Goal: Check status: Check status

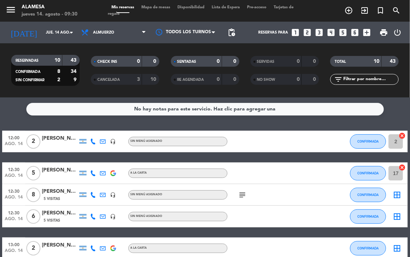
drag, startPoint x: 74, startPoint y: 214, endPoint x: 6, endPoint y: 272, distance: 89.8
click at [6, 256] on html "close × Alamesa × chrome_reader_mode Listado de Reservas account_box Clientes a…" at bounding box center [205, 128] width 410 height 257
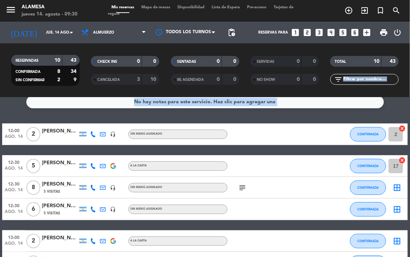
drag, startPoint x: 410, startPoint y: 124, endPoint x: 410, endPoint y: 272, distance: 148.2
click at [410, 256] on html "close × Alamesa × chrome_reader_mode Listado de Reservas account_box Clientes a…" at bounding box center [205, 128] width 410 height 257
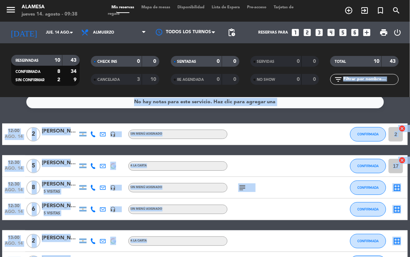
click at [298, 98] on div "No hay notas para este servicio. Haz clic para agregar una" at bounding box center [205, 102] width 358 height 13
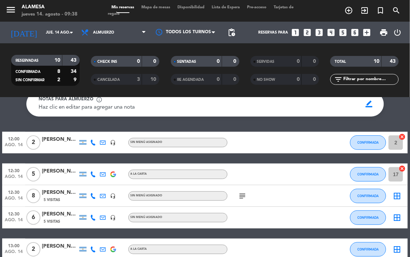
scroll to position [40, 0]
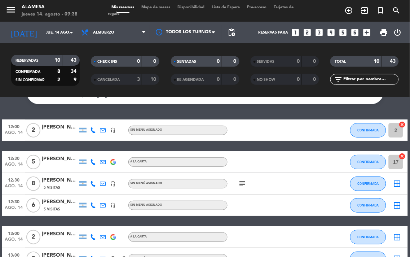
drag, startPoint x: 235, startPoint y: 182, endPoint x: 242, endPoint y: 195, distance: 14.5
click at [237, 190] on div "subject" at bounding box center [258, 183] width 61 height 21
click at [246, 185] on icon "subject" at bounding box center [242, 183] width 9 height 9
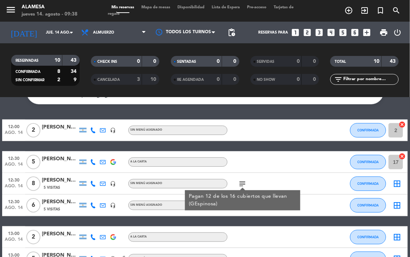
click at [278, 162] on div at bounding box center [258, 161] width 61 height 21
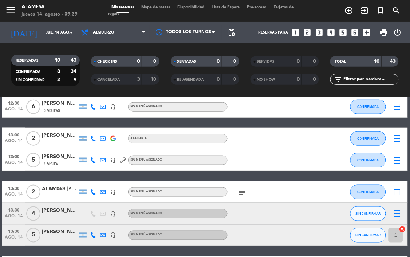
scroll to position [75, 0]
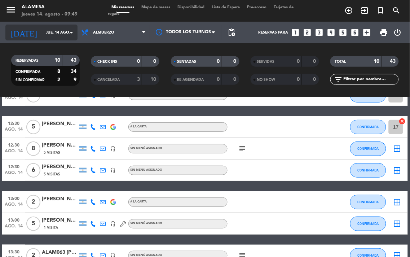
click at [74, 30] on icon "arrow_drop_down" at bounding box center [71, 32] width 9 height 9
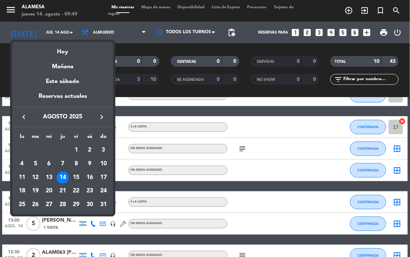
click at [77, 172] on div "15" at bounding box center [76, 177] width 12 height 12
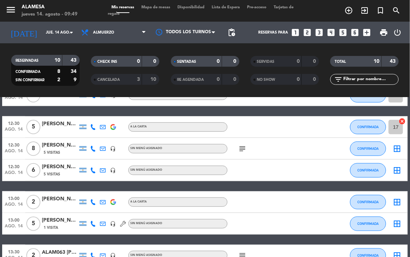
type input "vie. 15 ago."
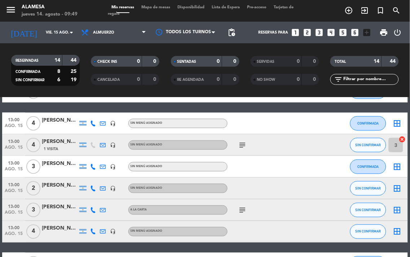
scroll to position [160, 0]
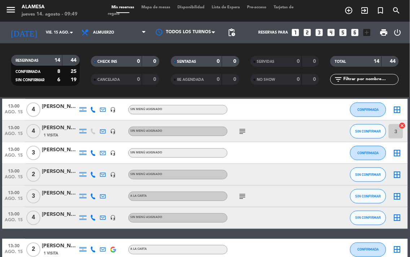
click at [246, 129] on icon "subject" at bounding box center [242, 131] width 9 height 9
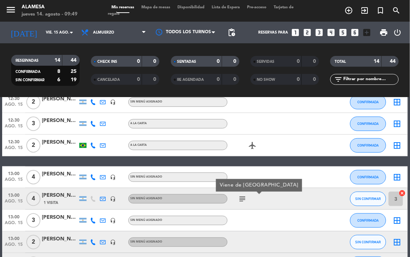
scroll to position [0, 0]
